Goal: Information Seeking & Learning: Find specific fact

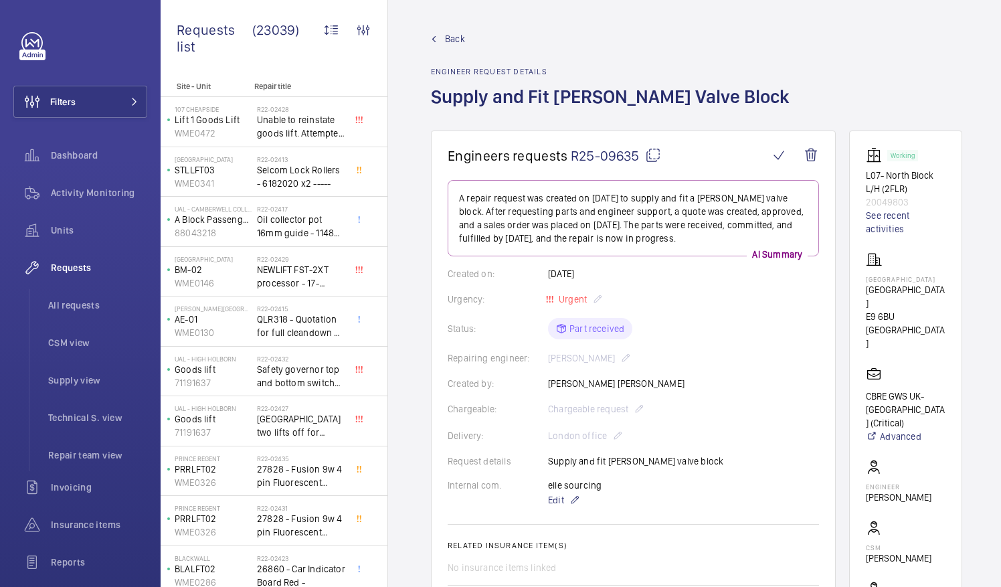
click at [653, 155] on mat-icon at bounding box center [653, 155] width 16 height 16
drag, startPoint x: 882, startPoint y: 289, endPoint x: 921, endPoint y: 304, distance: 41.5
click at [921, 304] on p "Homerton Hospital" at bounding box center [906, 296] width 80 height 27
drag, startPoint x: 921, startPoint y: 304, endPoint x: 895, endPoint y: 298, distance: 26.8
copy p "Homerton Hospital"
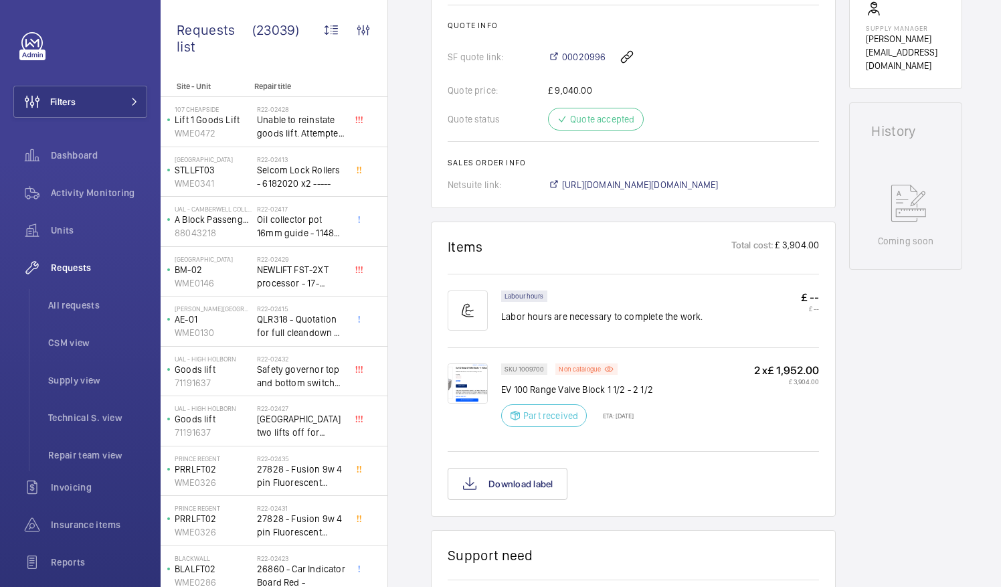
scroll to position [582, 0]
drag, startPoint x: 502, startPoint y: 384, endPoint x: 605, endPoint y: 388, distance: 103.2
click at [605, 388] on p "EV 100 Range Valve Block 1 1/2 - 2 1/2" at bounding box center [577, 388] width 152 height 13
drag, startPoint x: 605, startPoint y: 388, endPoint x: 582, endPoint y: 391, distance: 22.9
copy p "EV 100 Range Valve Block"
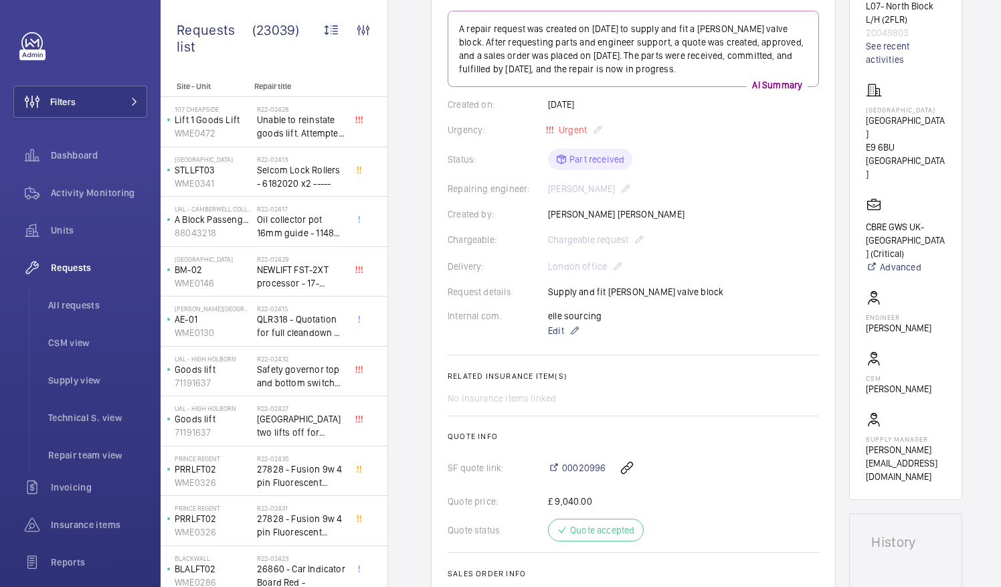
scroll to position [0, 0]
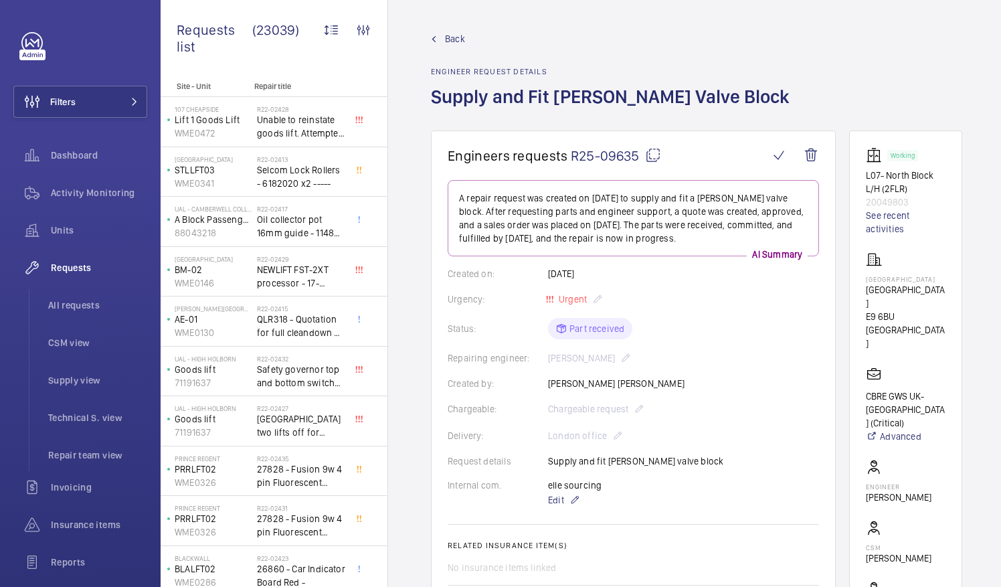
click at [693, 369] on wm-front-card-body "A repair request was created on 2025-07-16 to supply and fit a Blain valve bloc…" at bounding box center [633, 476] width 371 height 592
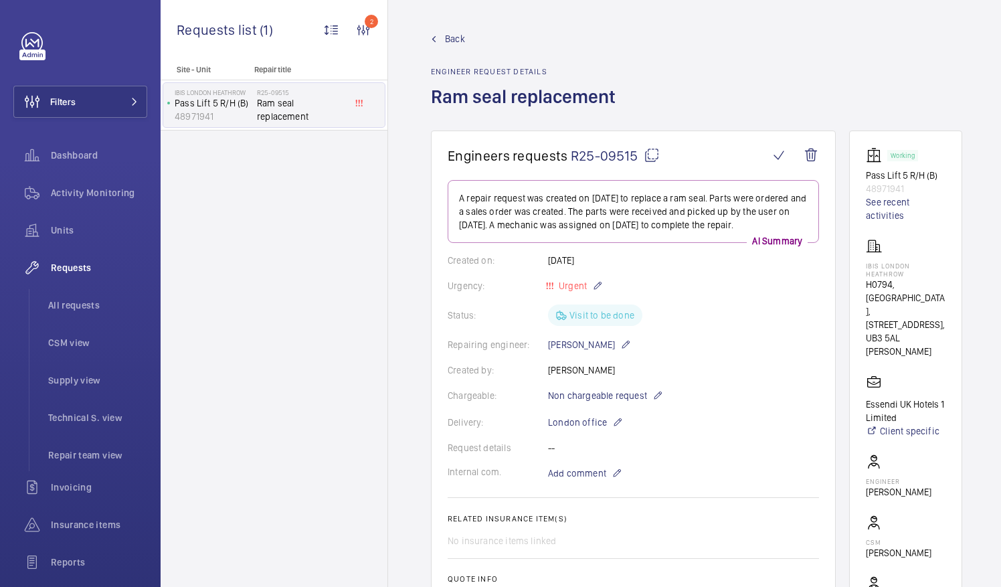
scroll to position [784, 0]
